Goal: Task Accomplishment & Management: Complete application form

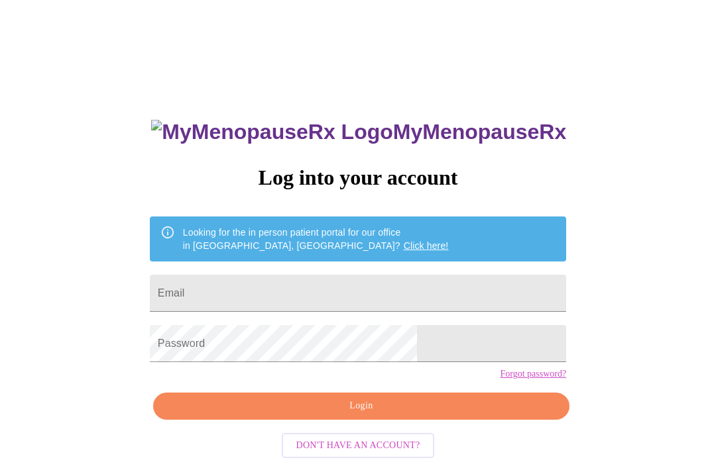
click at [389, 306] on input "Email" at bounding box center [358, 293] width 416 height 37
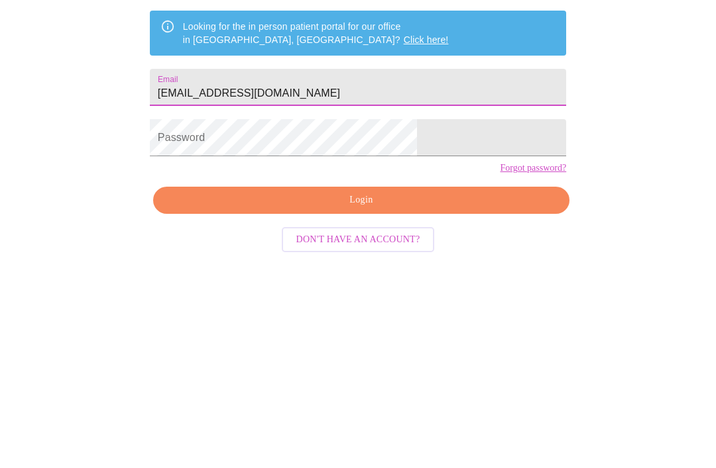
type input "[EMAIL_ADDRESS][DOMAIN_NAME]"
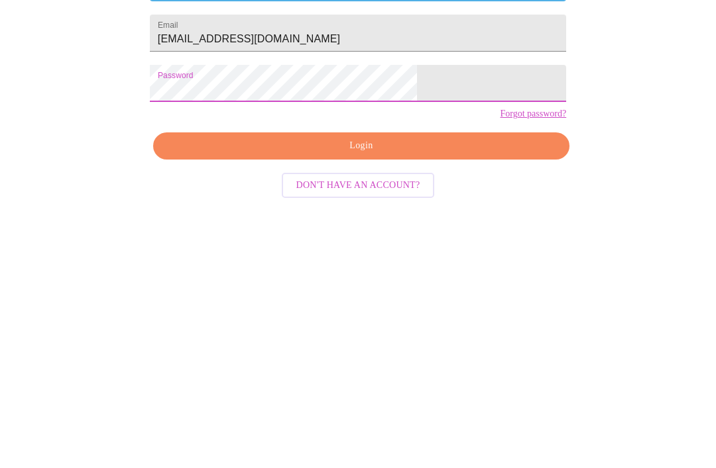
click at [359, 393] on button "Login" at bounding box center [361, 406] width 416 height 27
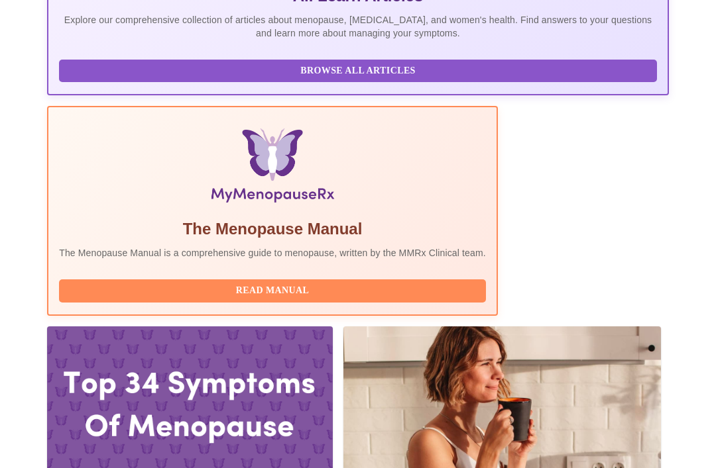
scroll to position [350, 0]
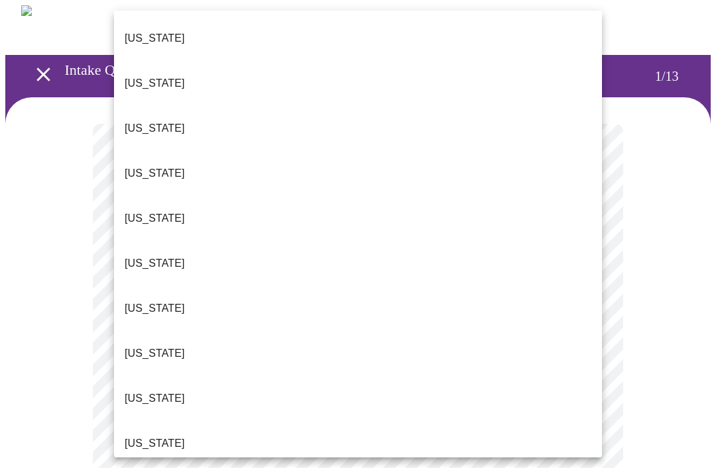
click at [163, 106] on li "[US_STATE]" at bounding box center [358, 128] width 488 height 45
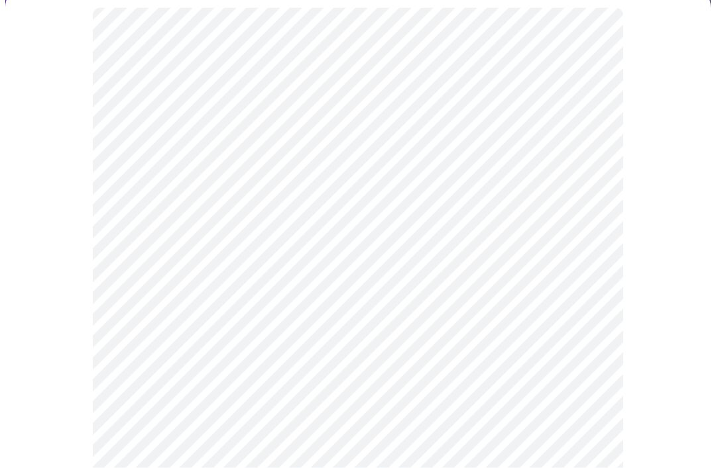
scroll to position [117, 0]
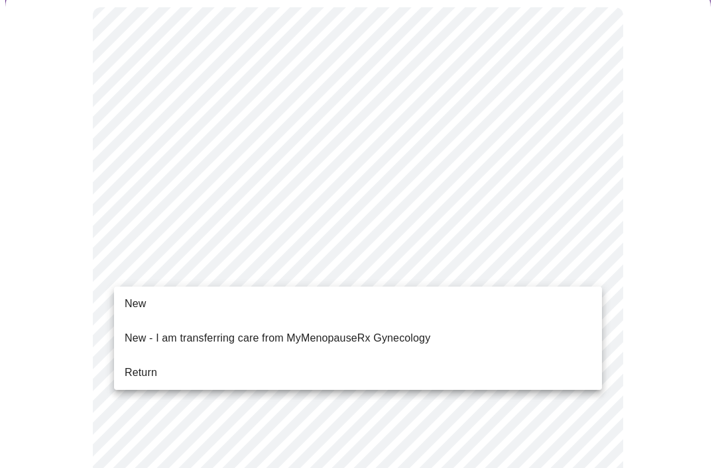
click at [148, 372] on li "Return" at bounding box center [358, 373] width 488 height 24
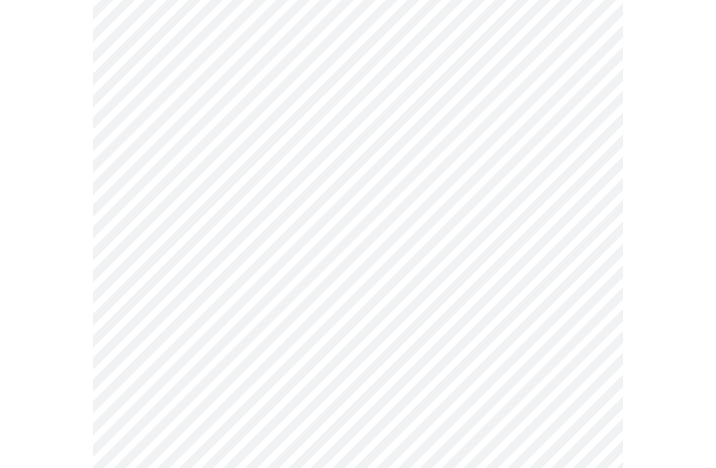
scroll to position [0, 0]
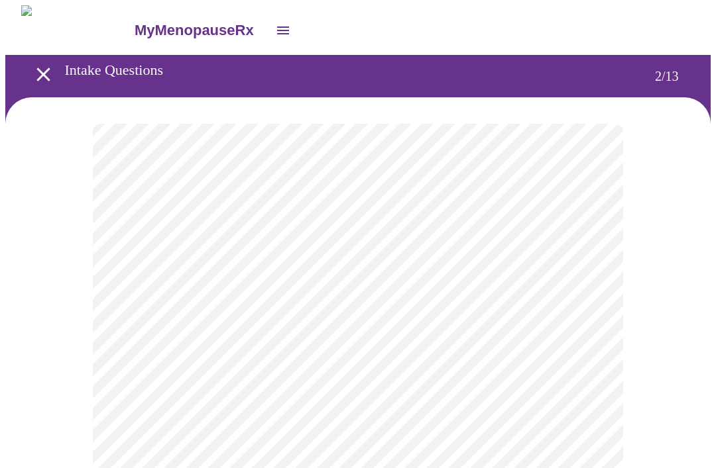
click at [587, 278] on body "MyMenopauseRx Intake Questions 2 / 13" at bounding box center [357, 463] width 705 height 917
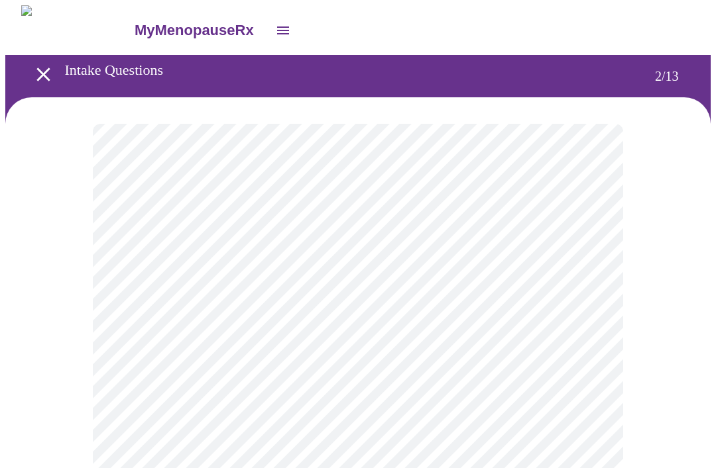
click at [594, 391] on body "MyMenopauseRx Intake Questions 2 / 13" at bounding box center [357, 460] width 705 height 910
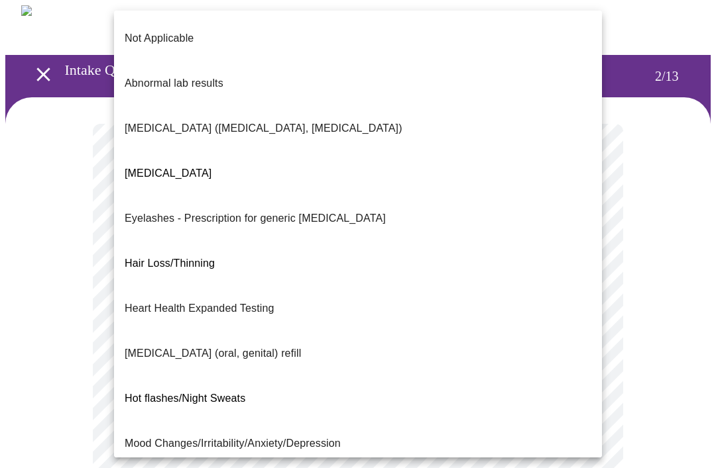
click at [175, 34] on p "Not Applicable" at bounding box center [159, 38] width 69 height 16
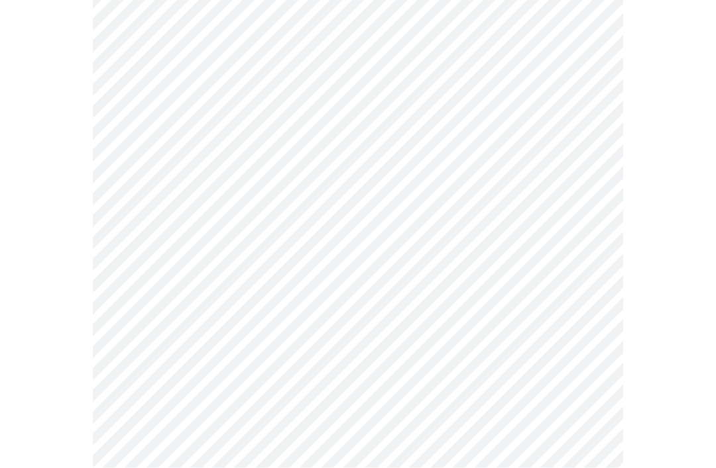
scroll to position [191, 0]
click at [586, 331] on body "MyMenopauseRx Intake Questions 2 / 13" at bounding box center [357, 265] width 705 height 902
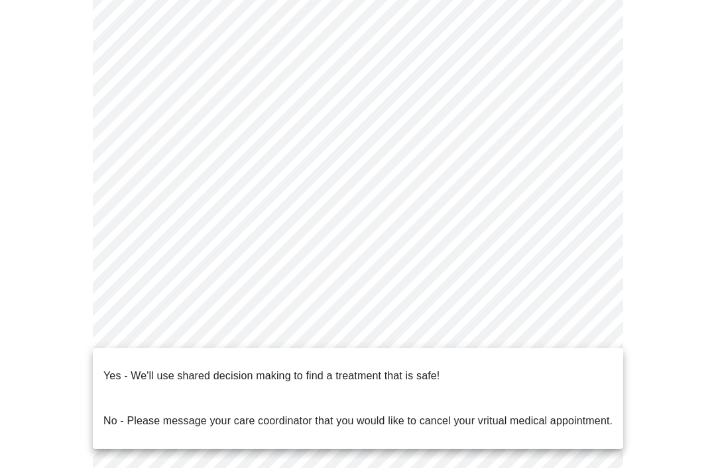
click at [419, 370] on p "Yes - We'll use shared decision making to find a treatment that is safe!" at bounding box center [271, 376] width 336 height 16
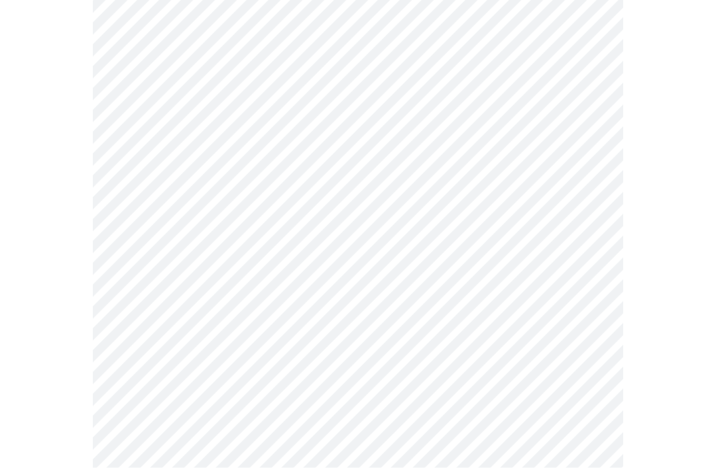
scroll to position [364, 0]
click at [590, 189] on body "MyMenopauseRx Intake Questions 2 / 13" at bounding box center [357, 225] width 705 height 867
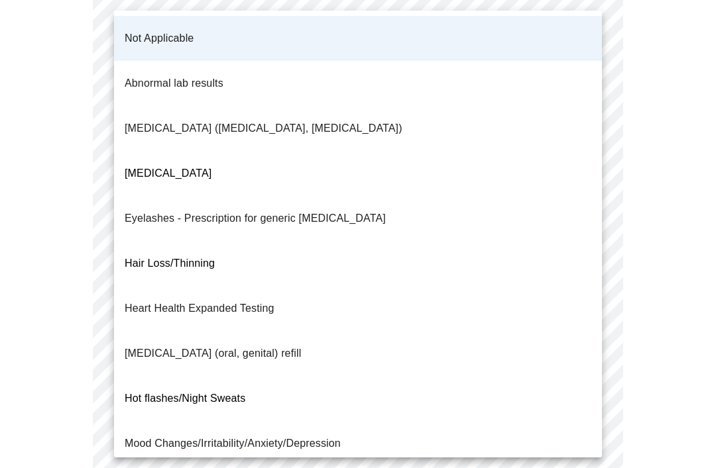
scroll to position [0, 0]
click at [668, 85] on div at bounding box center [358, 234] width 716 height 468
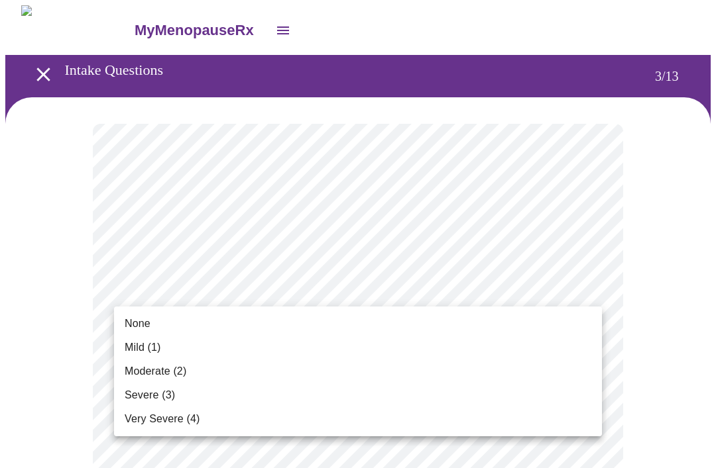
click at [155, 354] on span "Mild (1)" at bounding box center [143, 348] width 36 height 16
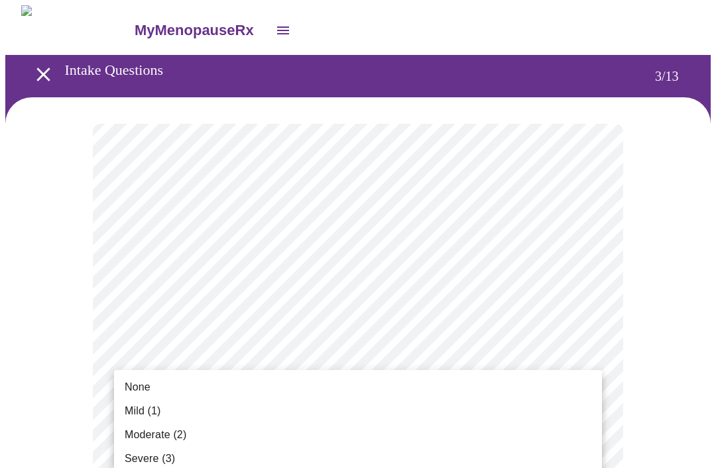
click at [169, 437] on span "Moderate (2)" at bounding box center [156, 435] width 62 height 16
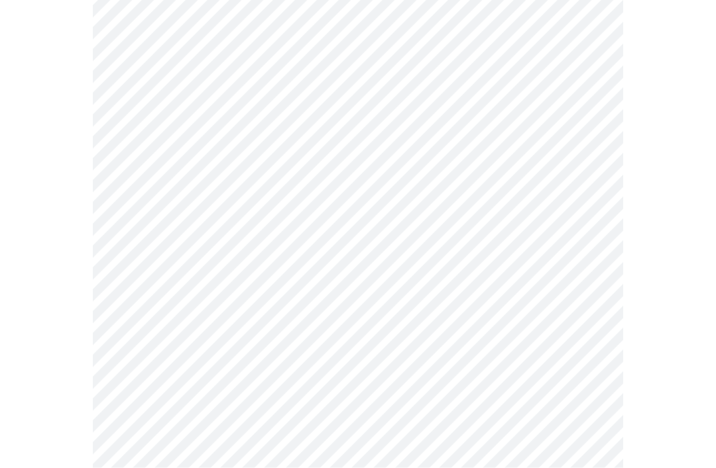
scroll to position [153, 0]
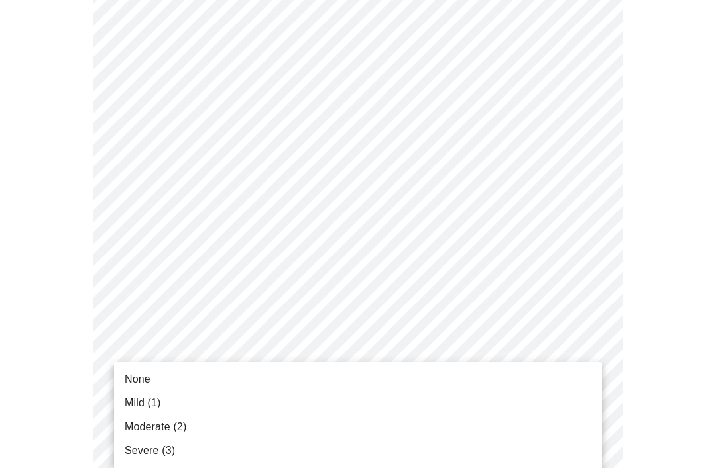
click at [162, 454] on span "Severe (3)" at bounding box center [150, 451] width 50 height 16
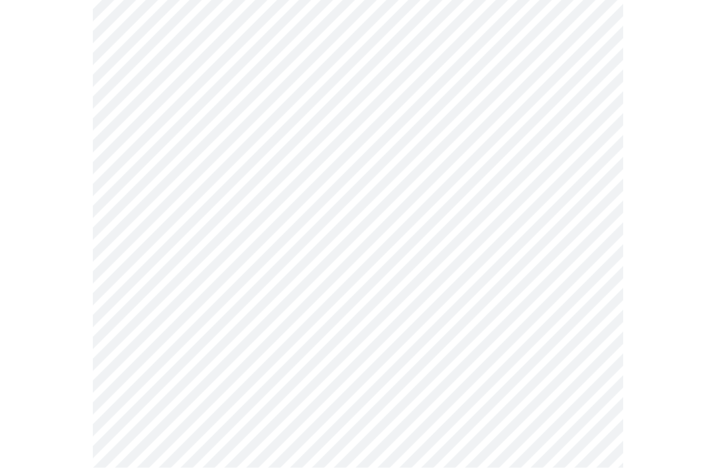
scroll to position [296, 0]
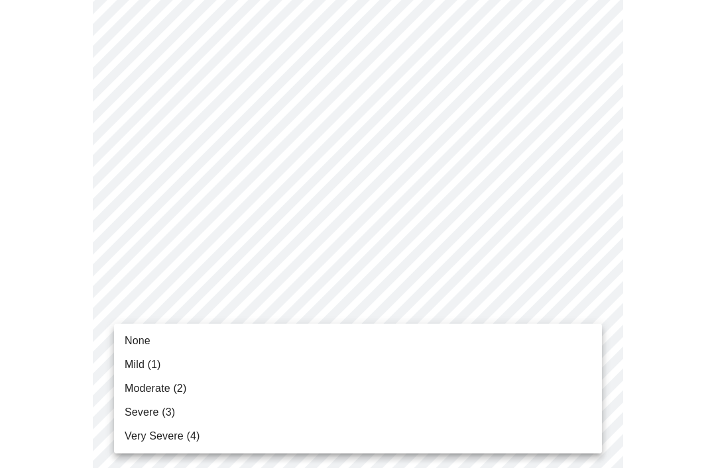
click at [150, 370] on span "Mild (1)" at bounding box center [143, 365] width 36 height 16
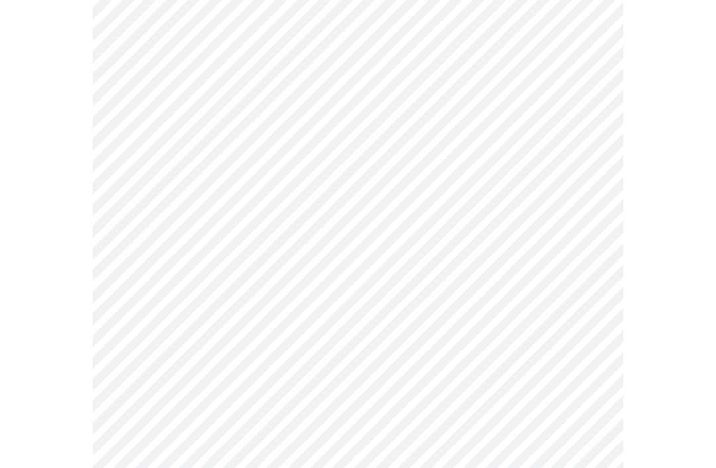
scroll to position [350, 0]
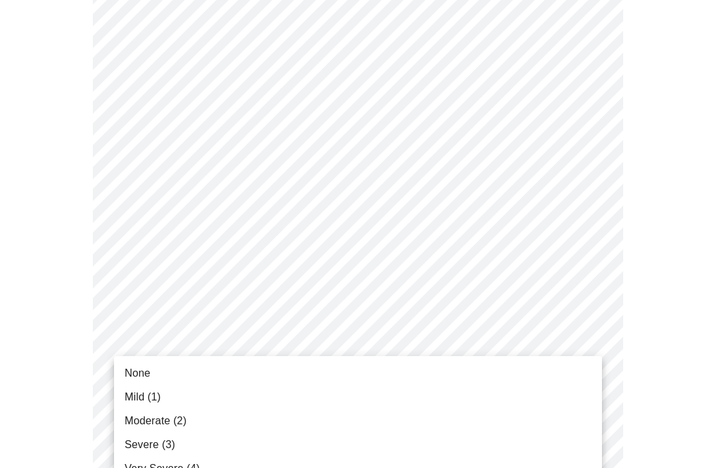
click at [170, 431] on li "Moderate (2)" at bounding box center [358, 421] width 488 height 24
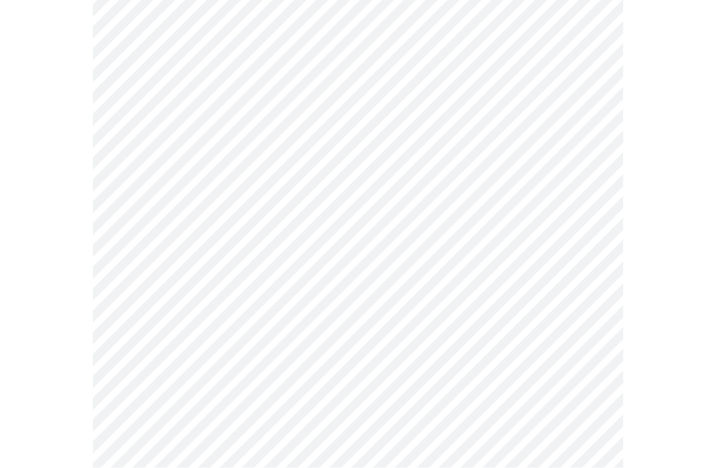
scroll to position [451, 0]
click at [575, 326] on body "MyMenopauseRx Intake Questions 3 / 13" at bounding box center [357, 388] width 705 height 1666
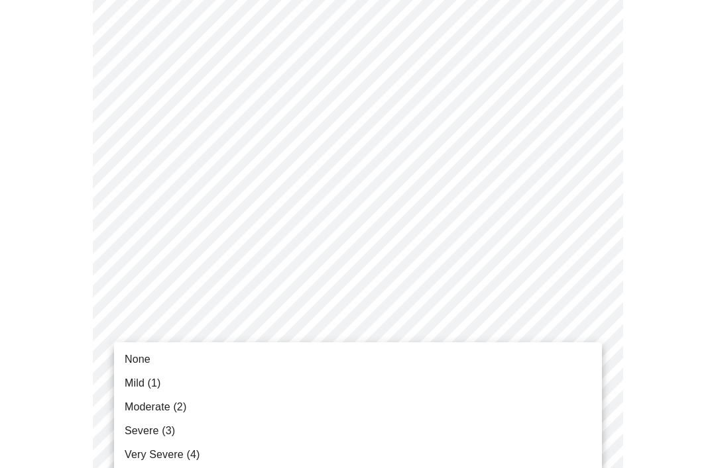
click at [166, 415] on span "Moderate (2)" at bounding box center [156, 408] width 62 height 16
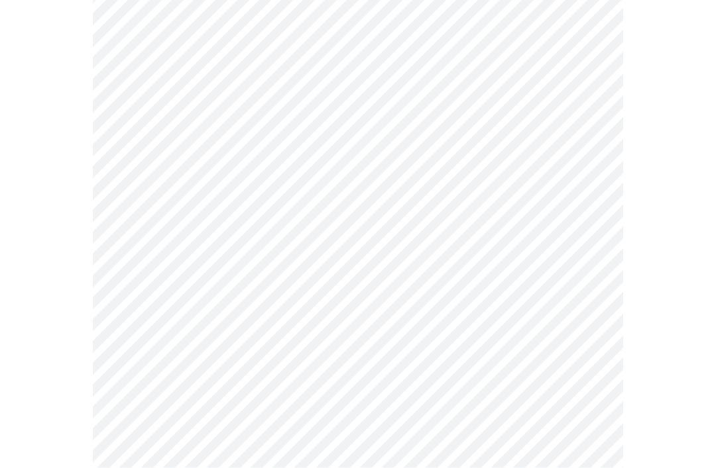
scroll to position [553, 0]
click at [600, 330] on body "MyMenopauseRx Intake Questions 3 / 13" at bounding box center [357, 277] width 705 height 1648
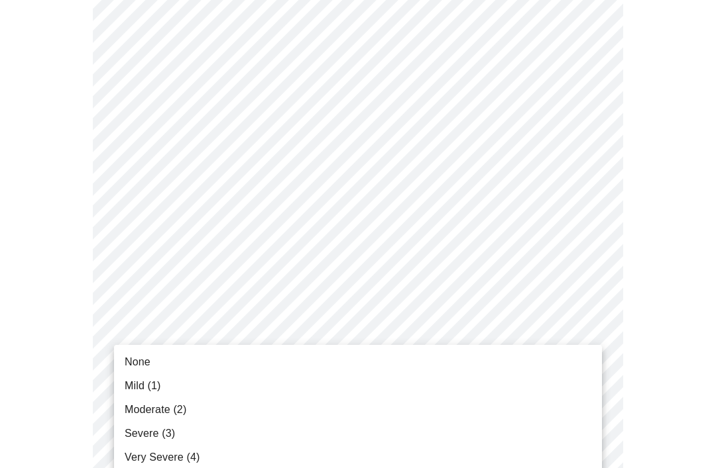
click at [172, 419] on li "Moderate (2)" at bounding box center [358, 410] width 488 height 24
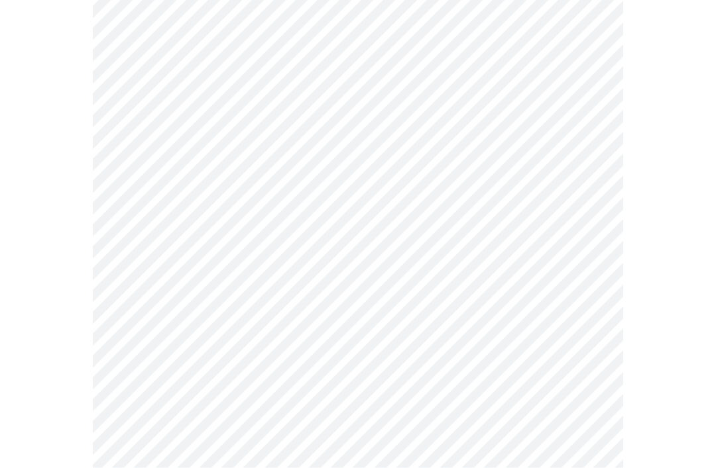
click at [590, 331] on body "MyMenopauseRx Intake Questions 3 / 13" at bounding box center [357, 156] width 705 height 1630
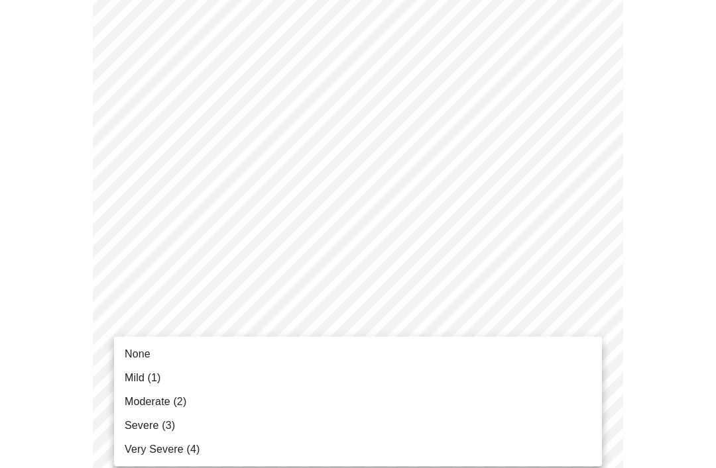
scroll to position [665, 0]
click at [153, 407] on span "Moderate (2)" at bounding box center [156, 402] width 62 height 16
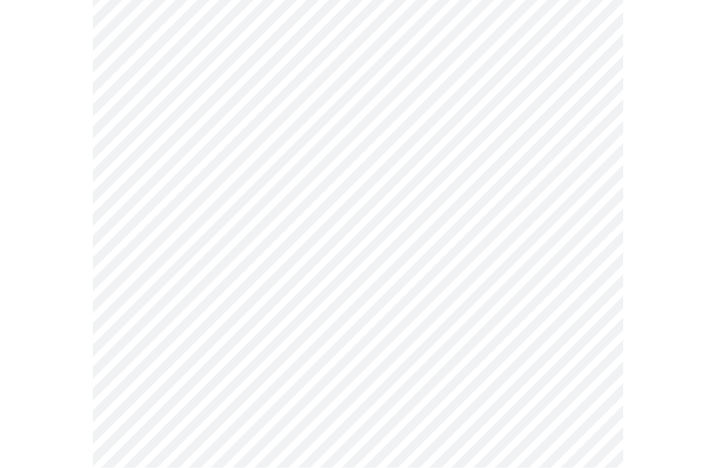
scroll to position [742, 0]
click at [590, 350] on body "MyMenopauseRx Intake Questions 3 / 13" at bounding box center [357, 69] width 705 height 1612
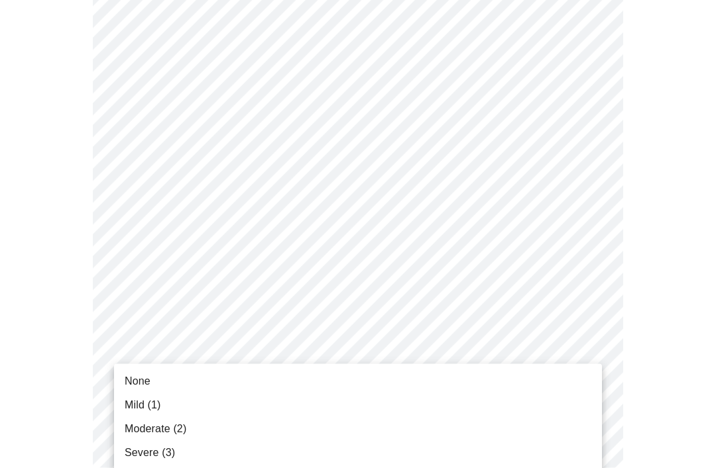
scroll to position [743, 0]
click at [142, 387] on span "None" at bounding box center [138, 382] width 26 height 16
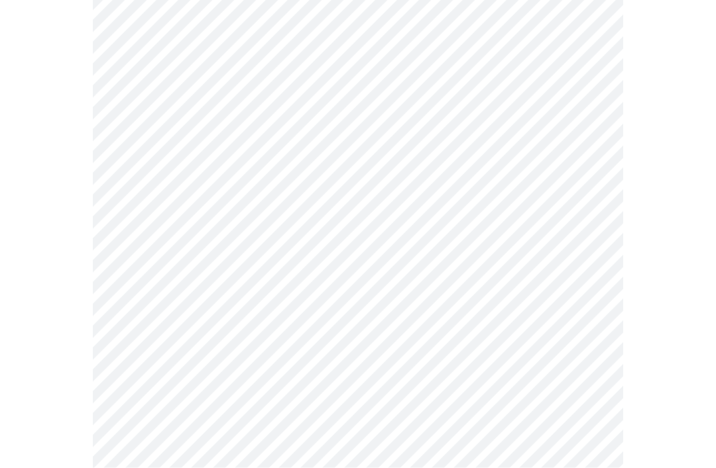
scroll to position [871, 0]
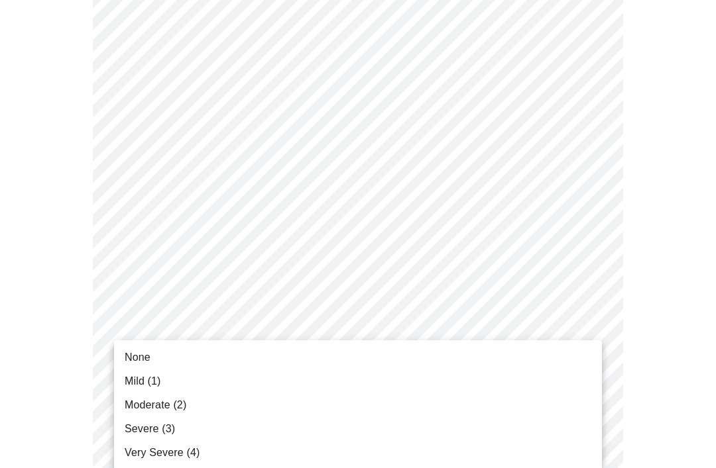
click at [153, 384] on span "Mild (1)" at bounding box center [143, 382] width 36 height 16
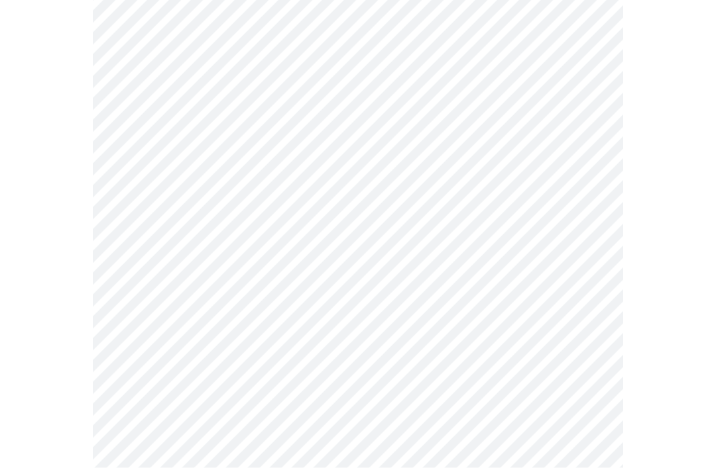
scroll to position [445, 0]
click at [599, 362] on body "MyMenopauseRx Intake Questions 4 / 13" at bounding box center [357, 213] width 705 height 1305
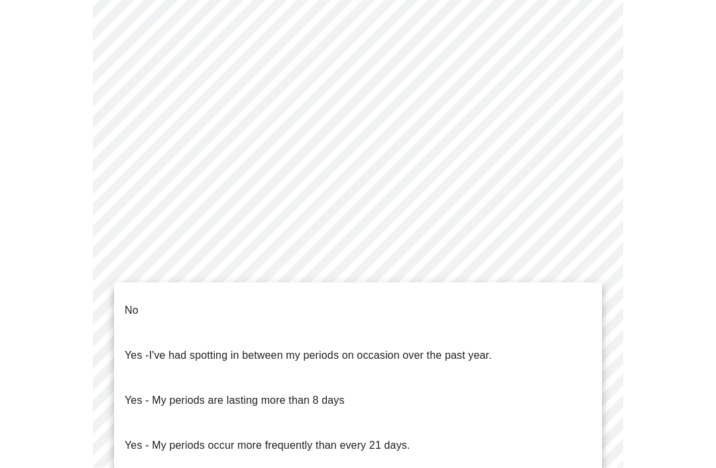
scroll to position [445, 0]
click at [147, 305] on li "No" at bounding box center [358, 310] width 488 height 45
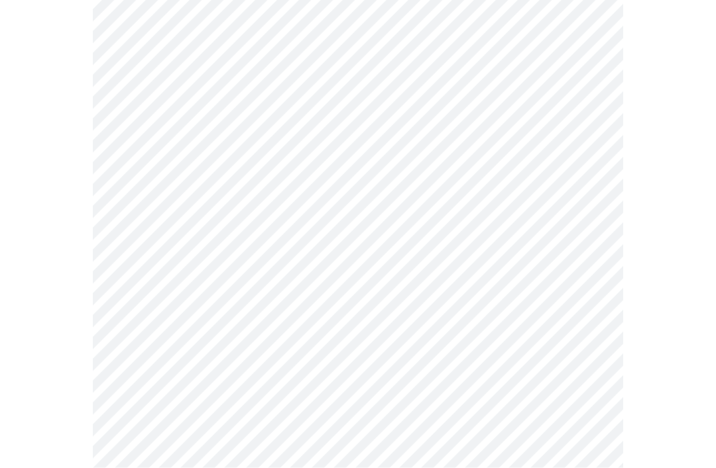
scroll to position [574, 0]
click at [593, 340] on body "MyMenopauseRx Intake Questions 4 / 13" at bounding box center [357, 79] width 705 height 1297
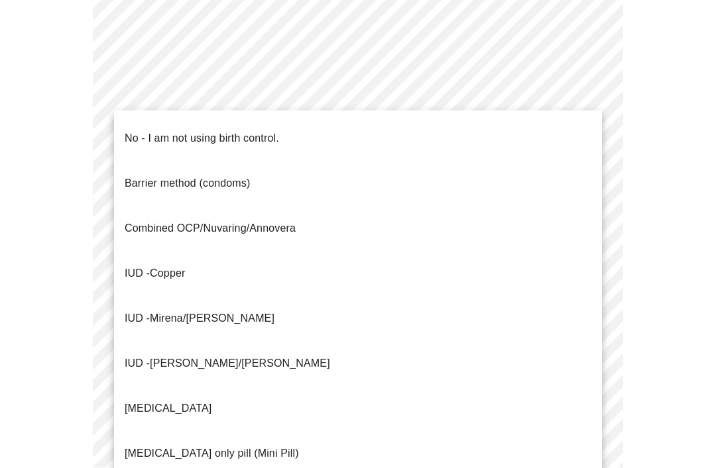
scroll to position [575, 0]
click at [197, 135] on p "No - I am not using birth control." at bounding box center [202, 139] width 154 height 16
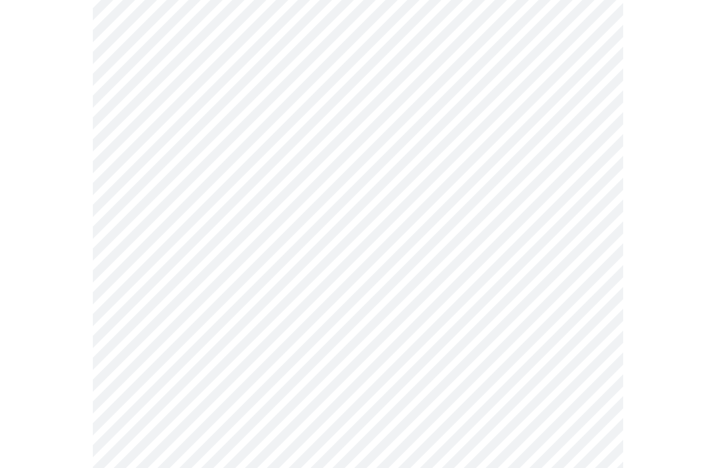
click at [592, 425] on body "MyMenopauseRx Intake Questions 4 / 13" at bounding box center [357, 75] width 705 height 1290
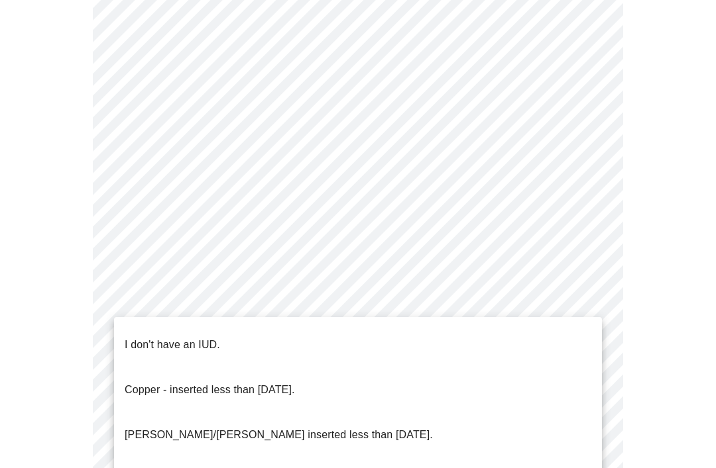
click at [202, 339] on p "I don't have an IUD." at bounding box center [172, 345] width 95 height 16
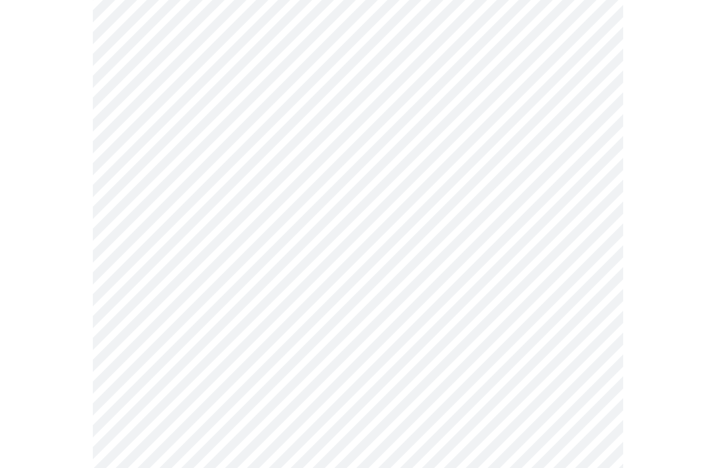
scroll to position [772, 0]
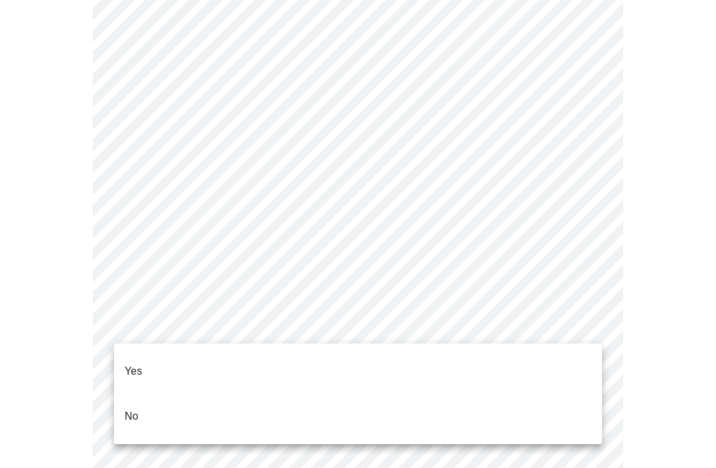
click at [144, 405] on li "No" at bounding box center [358, 416] width 488 height 45
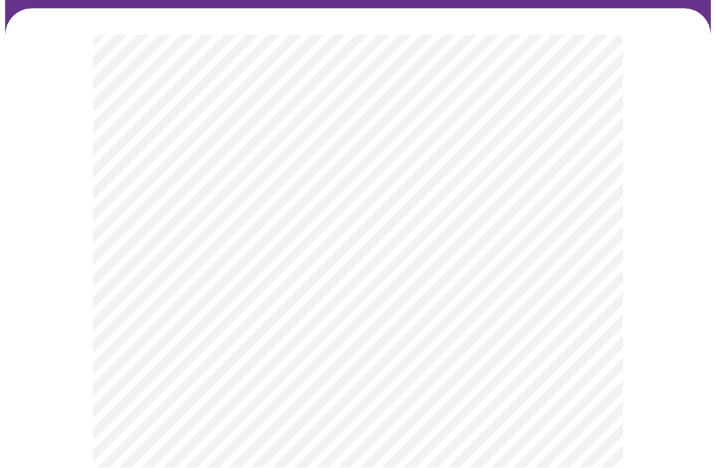
scroll to position [97, 0]
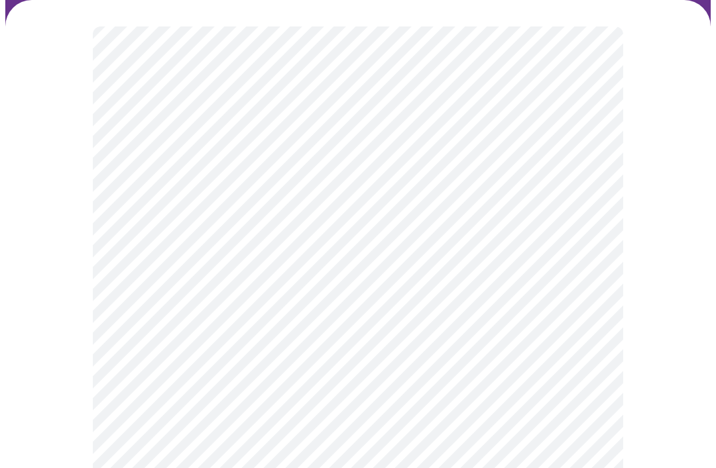
click at [596, 368] on body "MyMenopauseRx Intake Questions 5 / 13" at bounding box center [357, 397] width 705 height 979
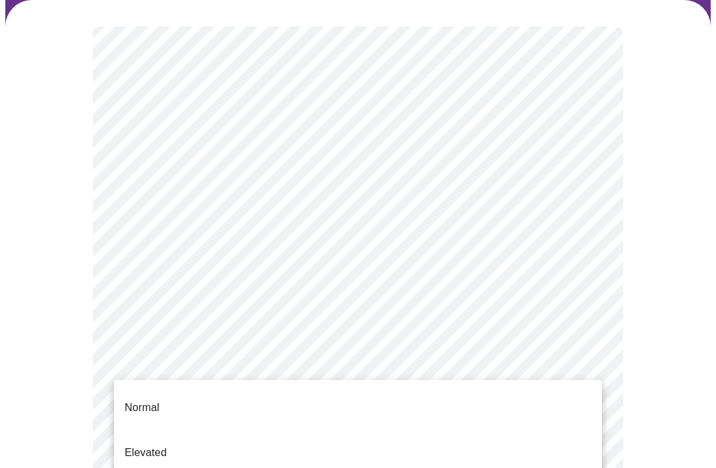
click at [640, 348] on div at bounding box center [358, 234] width 716 height 468
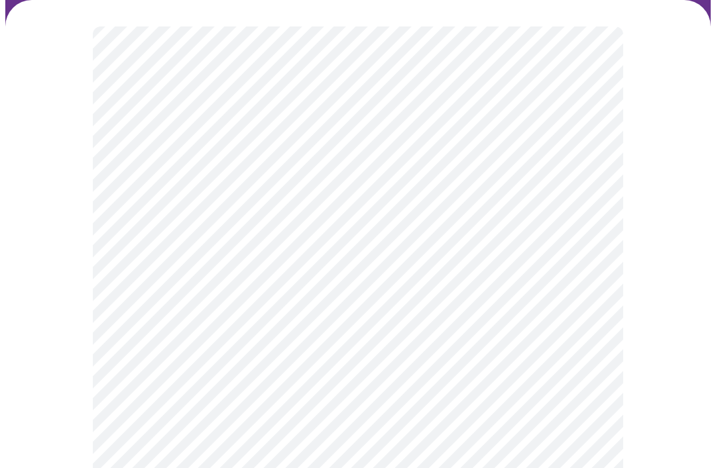
click at [590, 363] on body "MyMenopauseRx Intake Questions 5 / 13" at bounding box center [357, 397] width 705 height 979
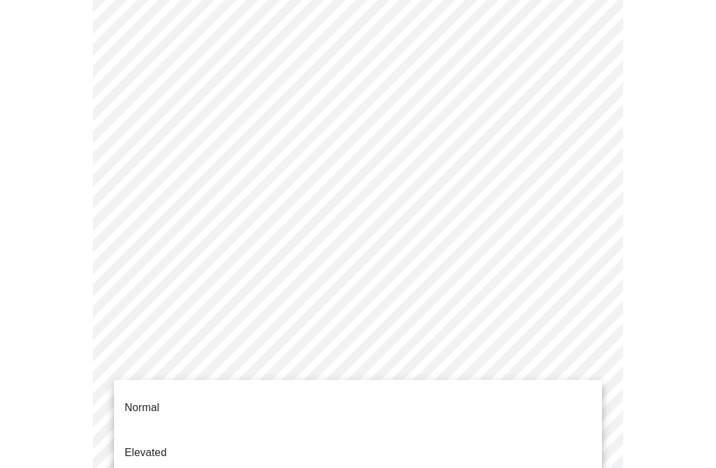
scroll to position [170, 0]
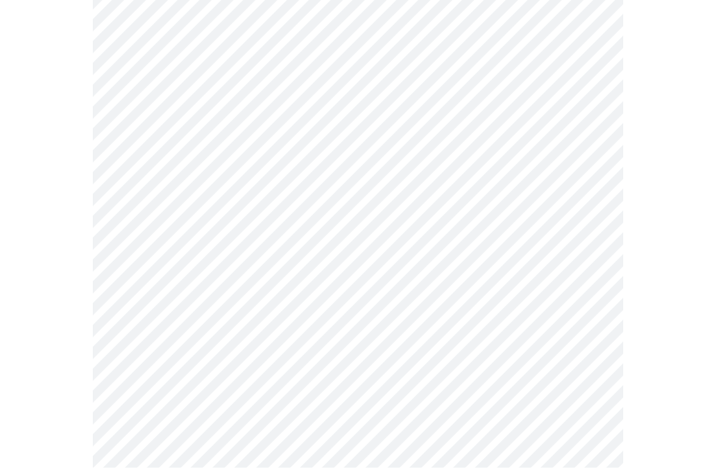
scroll to position [3341, 0]
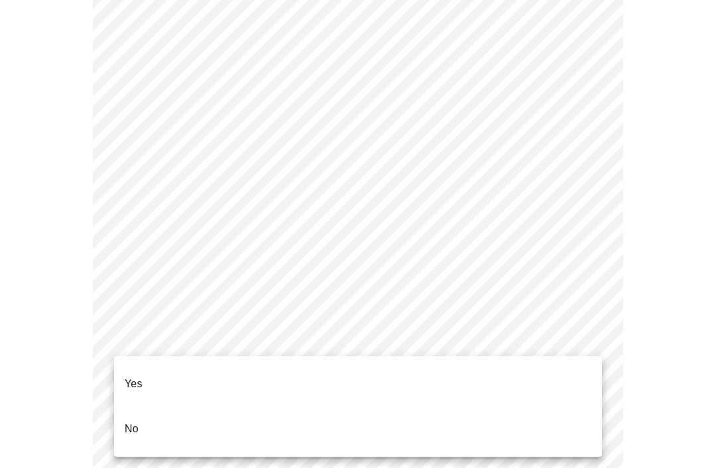
click at [137, 421] on p "No" at bounding box center [132, 429] width 14 height 16
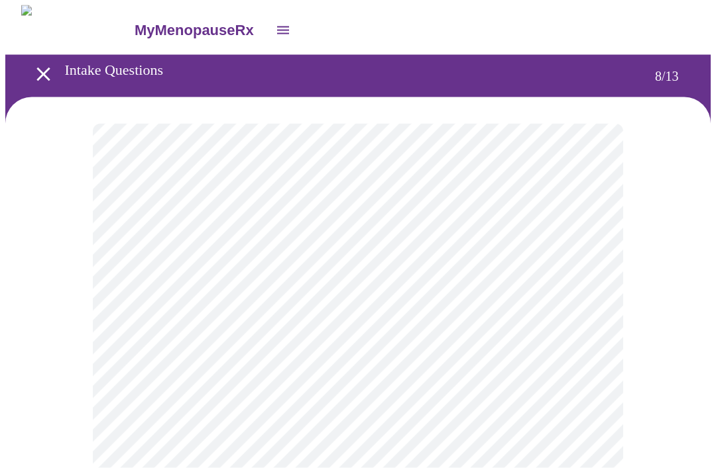
scroll to position [0, 0]
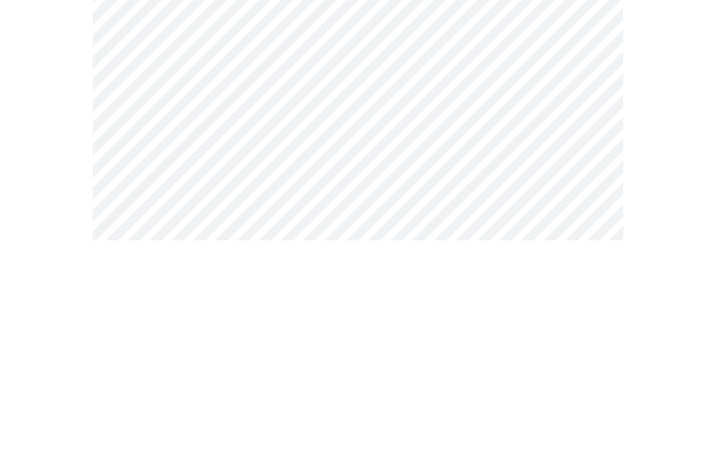
scroll to position [1043, 0]
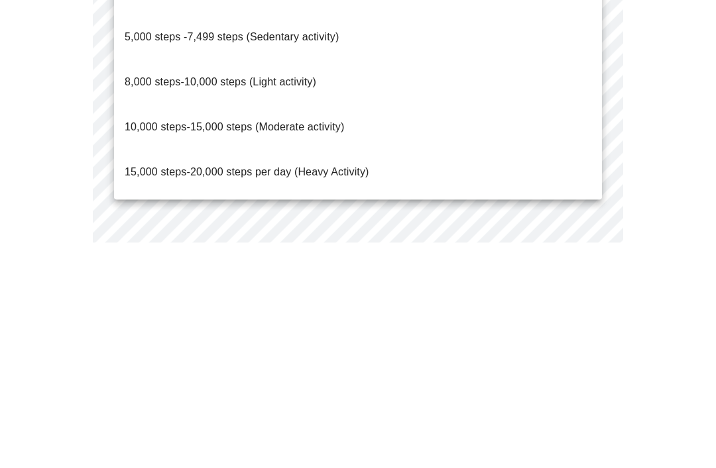
scroll to position [1199, 0]
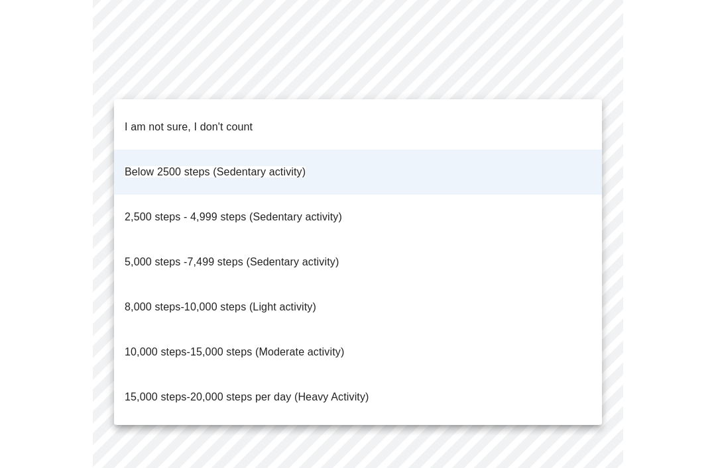
click at [663, 134] on div at bounding box center [358, 234] width 716 height 468
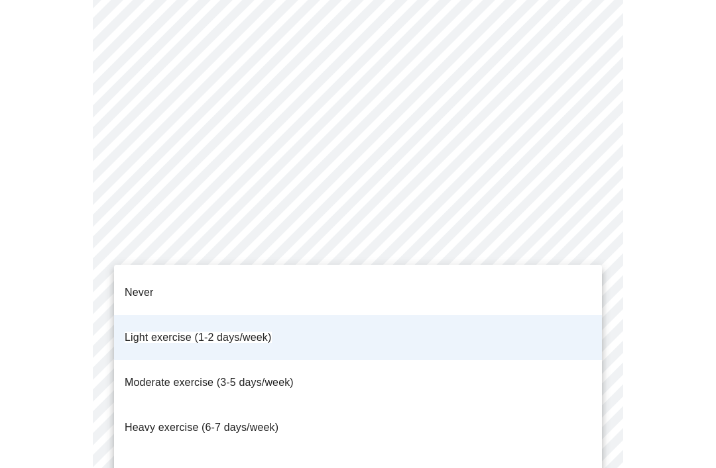
click at [590, 252] on div at bounding box center [358, 234] width 716 height 468
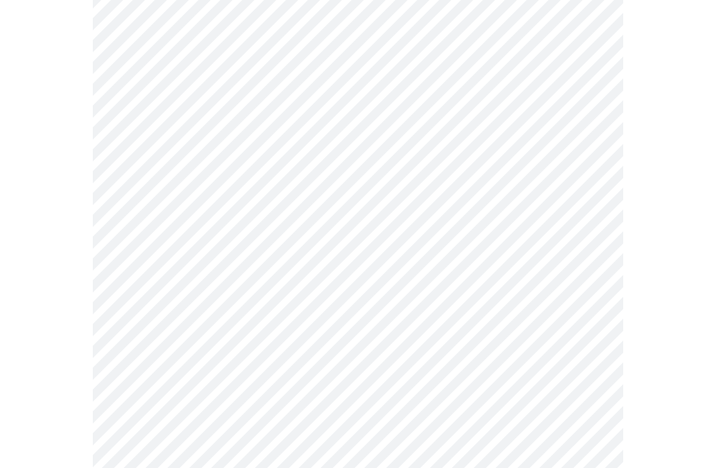
scroll to position [0, 0]
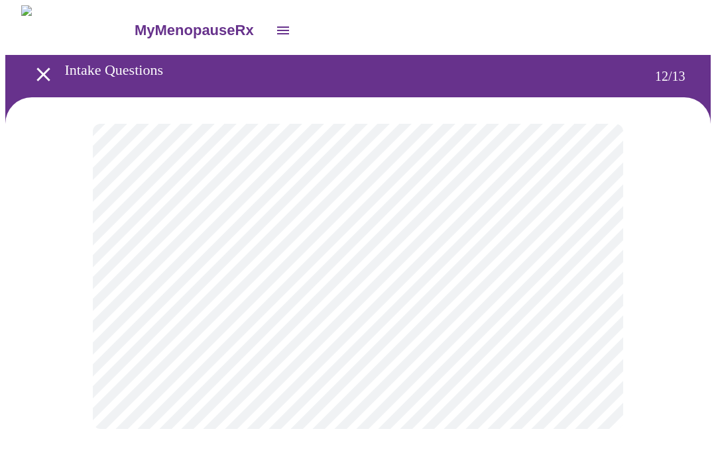
click at [598, 282] on body "MyMenopauseRx Intake Questions 12 / 13" at bounding box center [357, 230] width 705 height 451
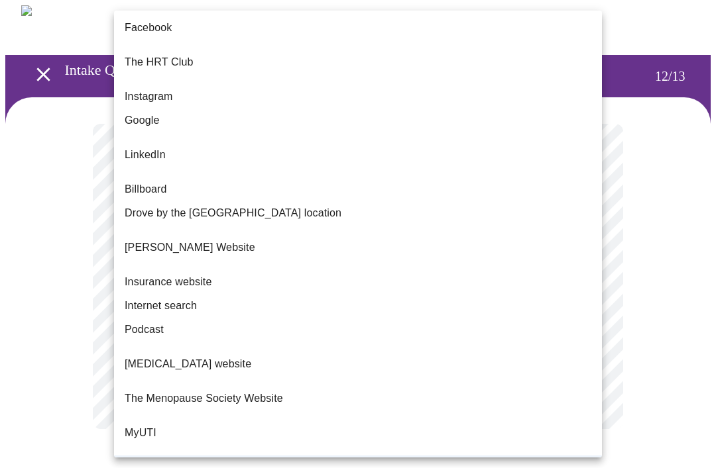
click at [665, 270] on div at bounding box center [358, 234] width 716 height 468
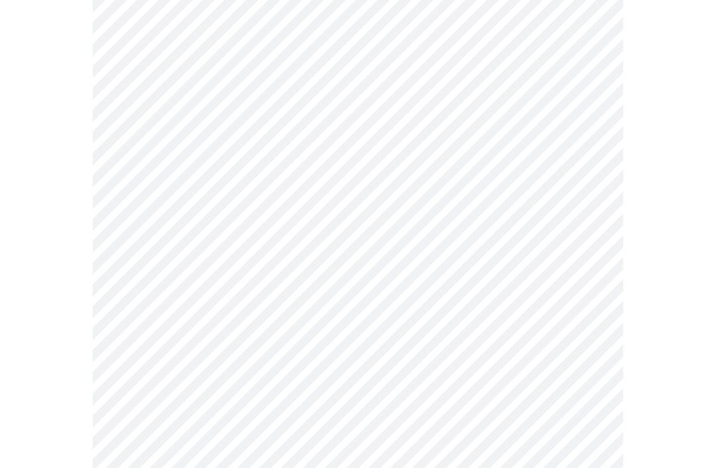
scroll to position [1111, 0]
